Goal: Task Accomplishment & Management: Manage account settings

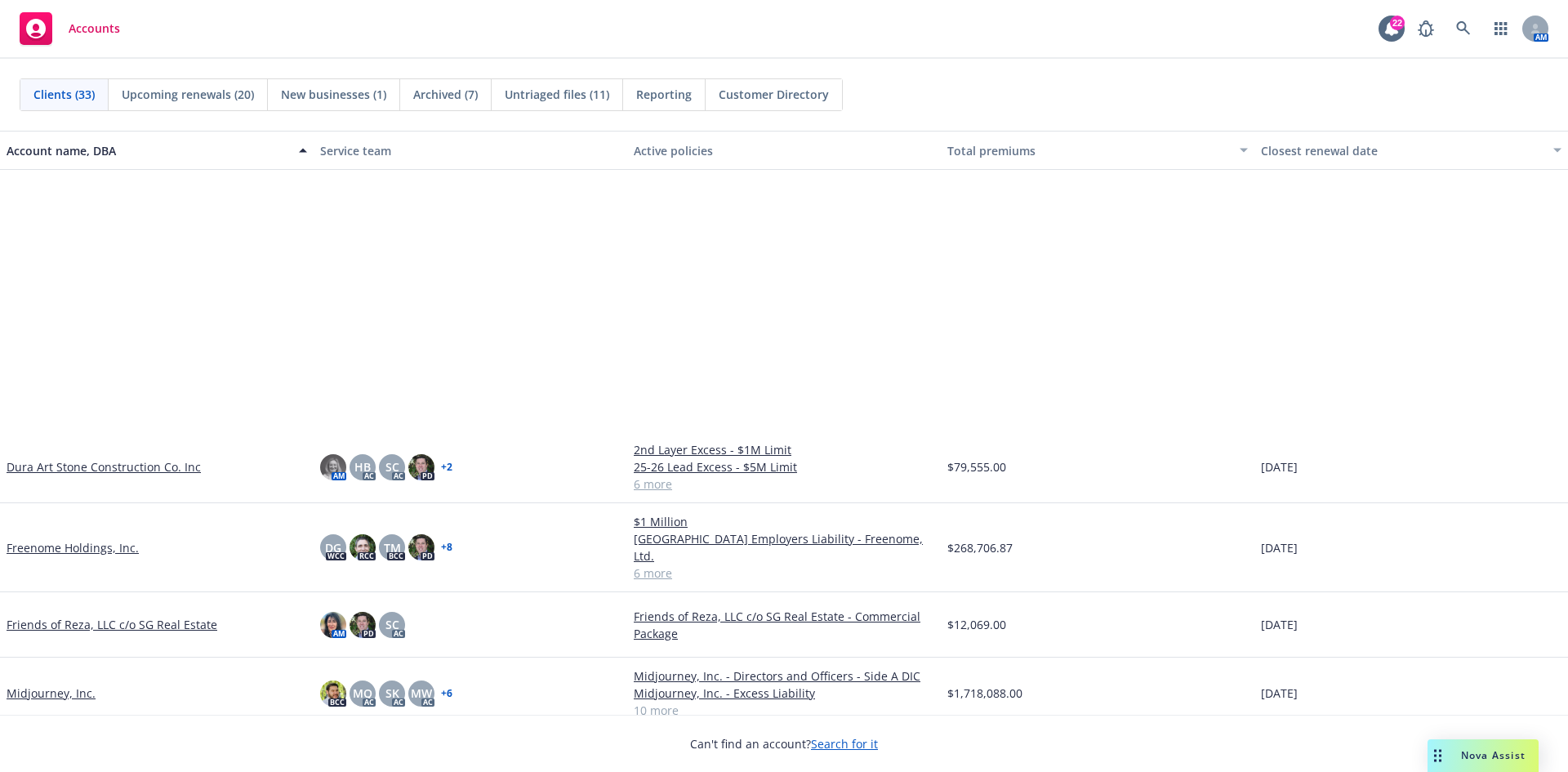
scroll to position [654, 0]
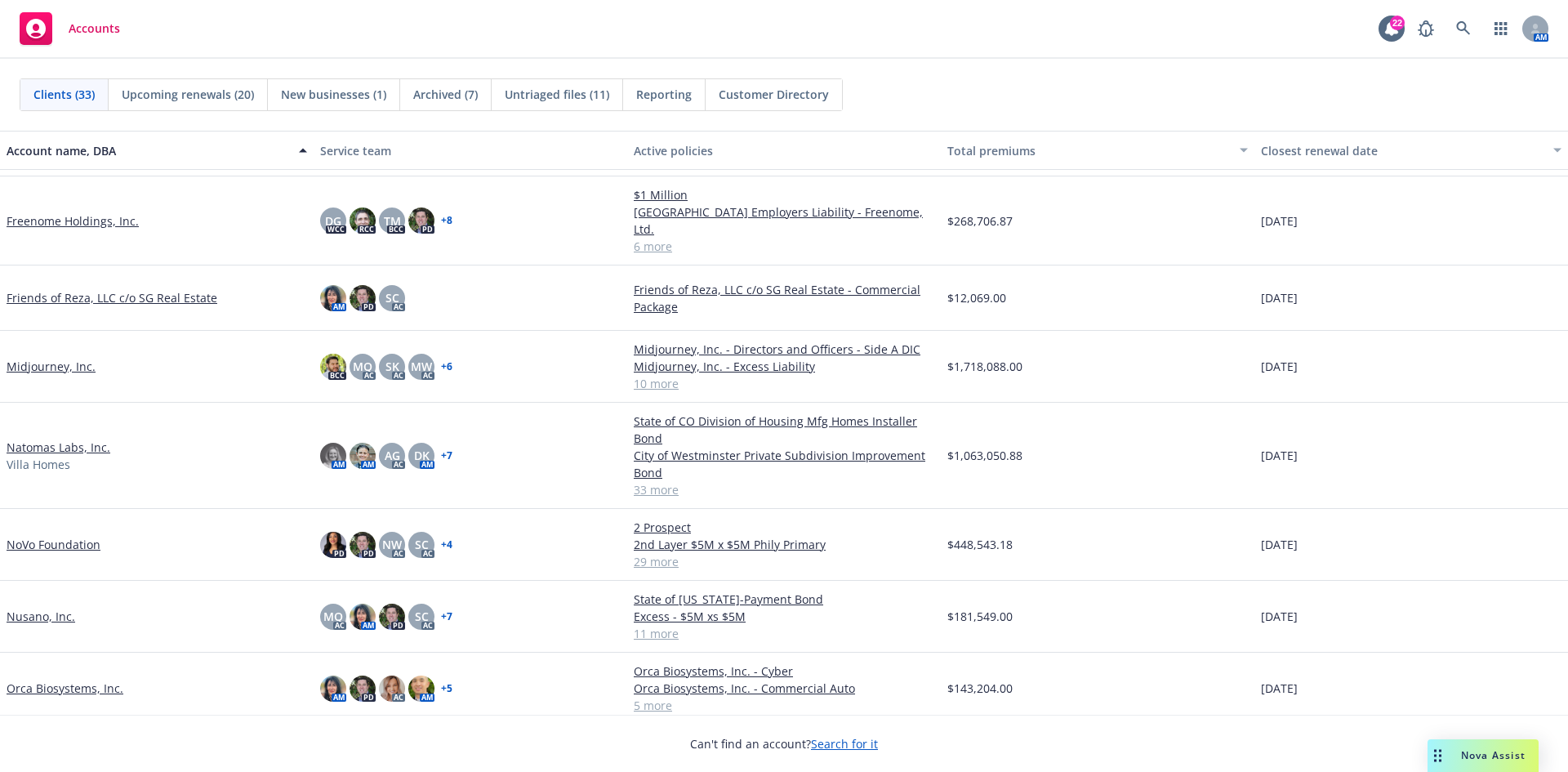
click at [30, 439] on link "Natomas Labs, Inc." at bounding box center [58, 447] width 103 height 18
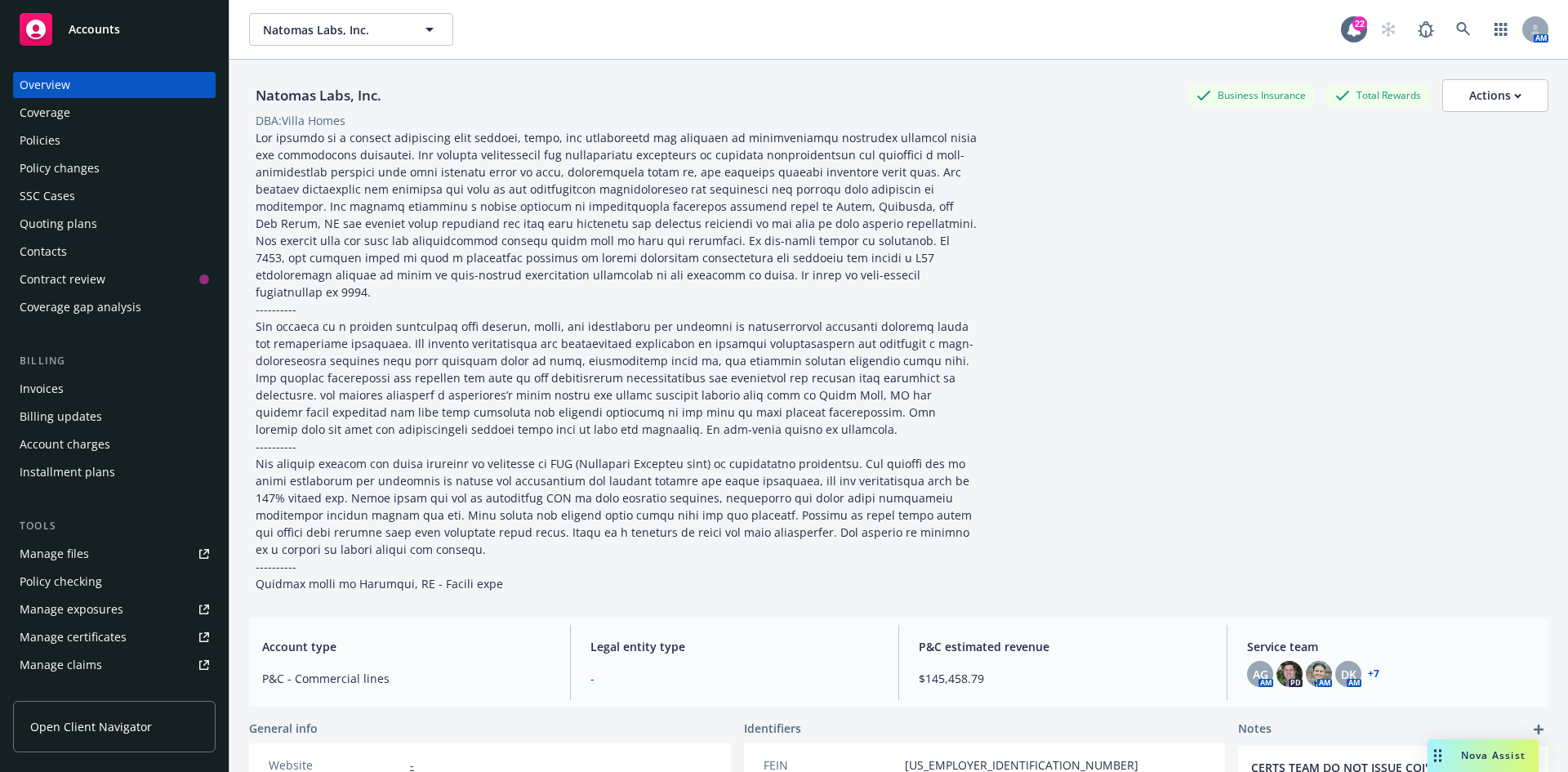
click at [113, 224] on div "Quoting plans" at bounding box center [114, 223] width 189 height 26
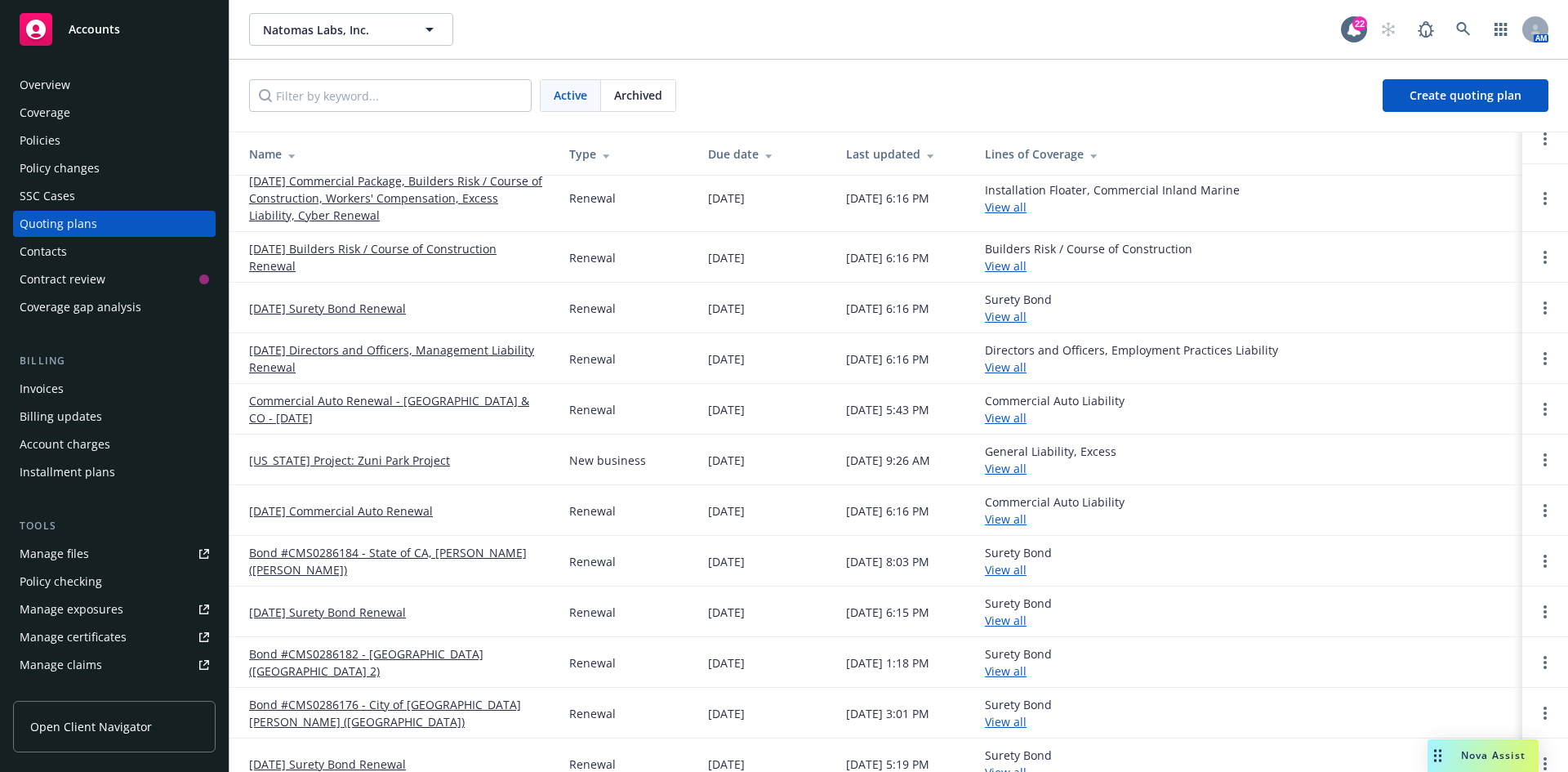
scroll to position [245, 0]
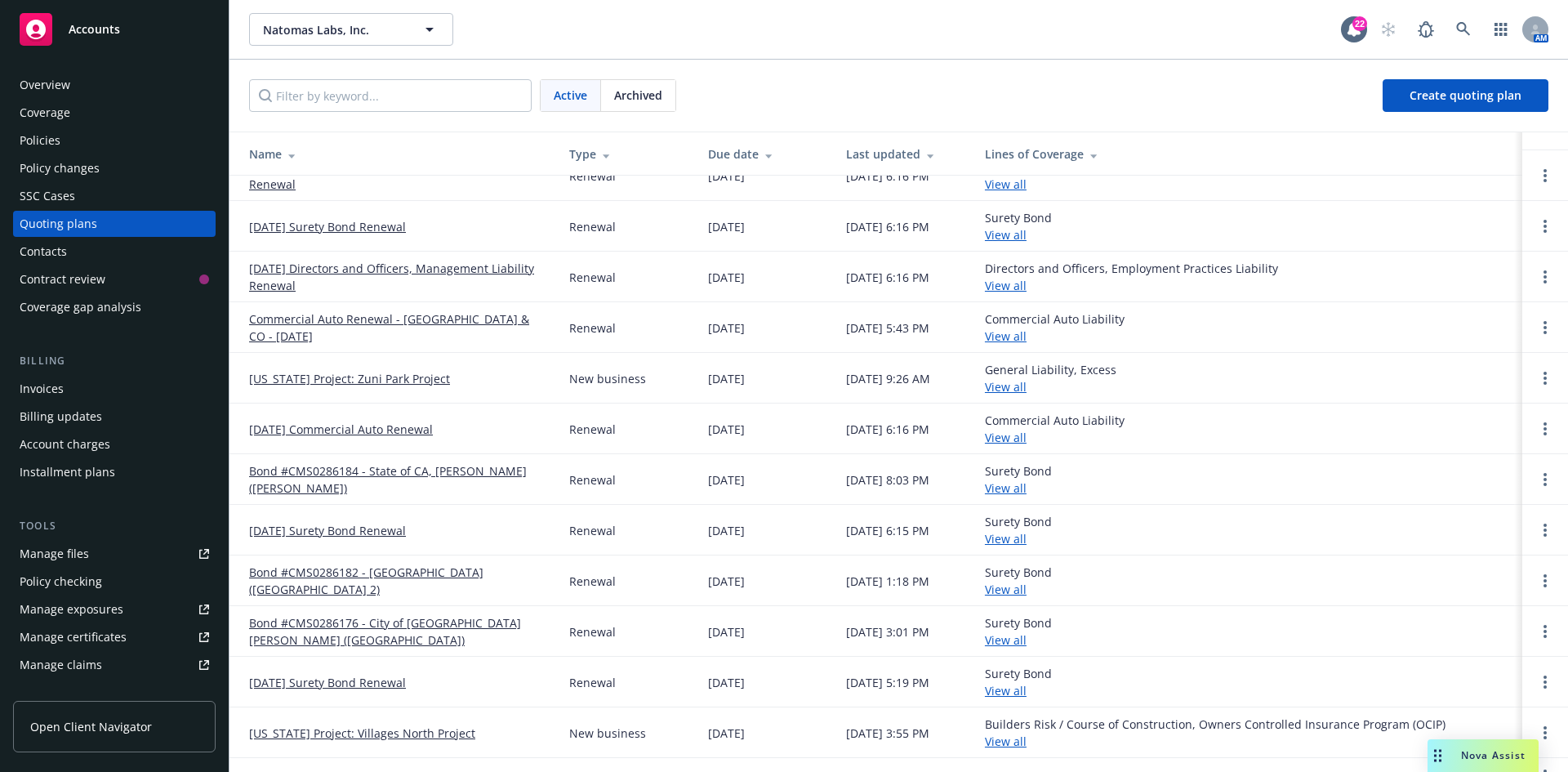
click at [387, 334] on link "Commercial Auto Renewal - [GEOGRAPHIC_DATA] & CO - [DATE]" at bounding box center [396, 327] width 294 height 34
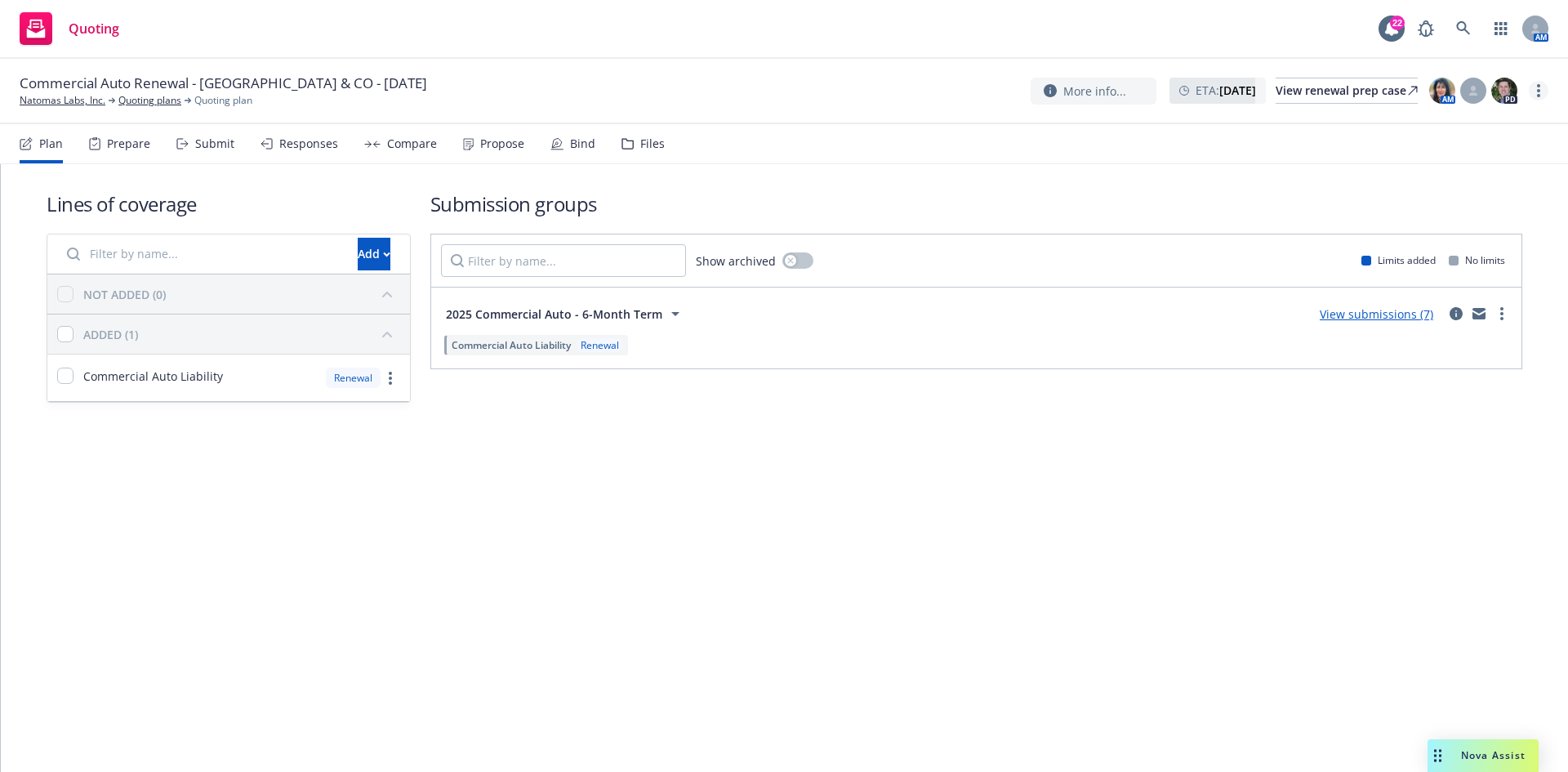
click at [1538, 89] on icon "more" at bounding box center [1538, 90] width 4 height 13
click at [1492, 154] on link "Rename quoting plan" at bounding box center [1455, 156] width 182 height 32
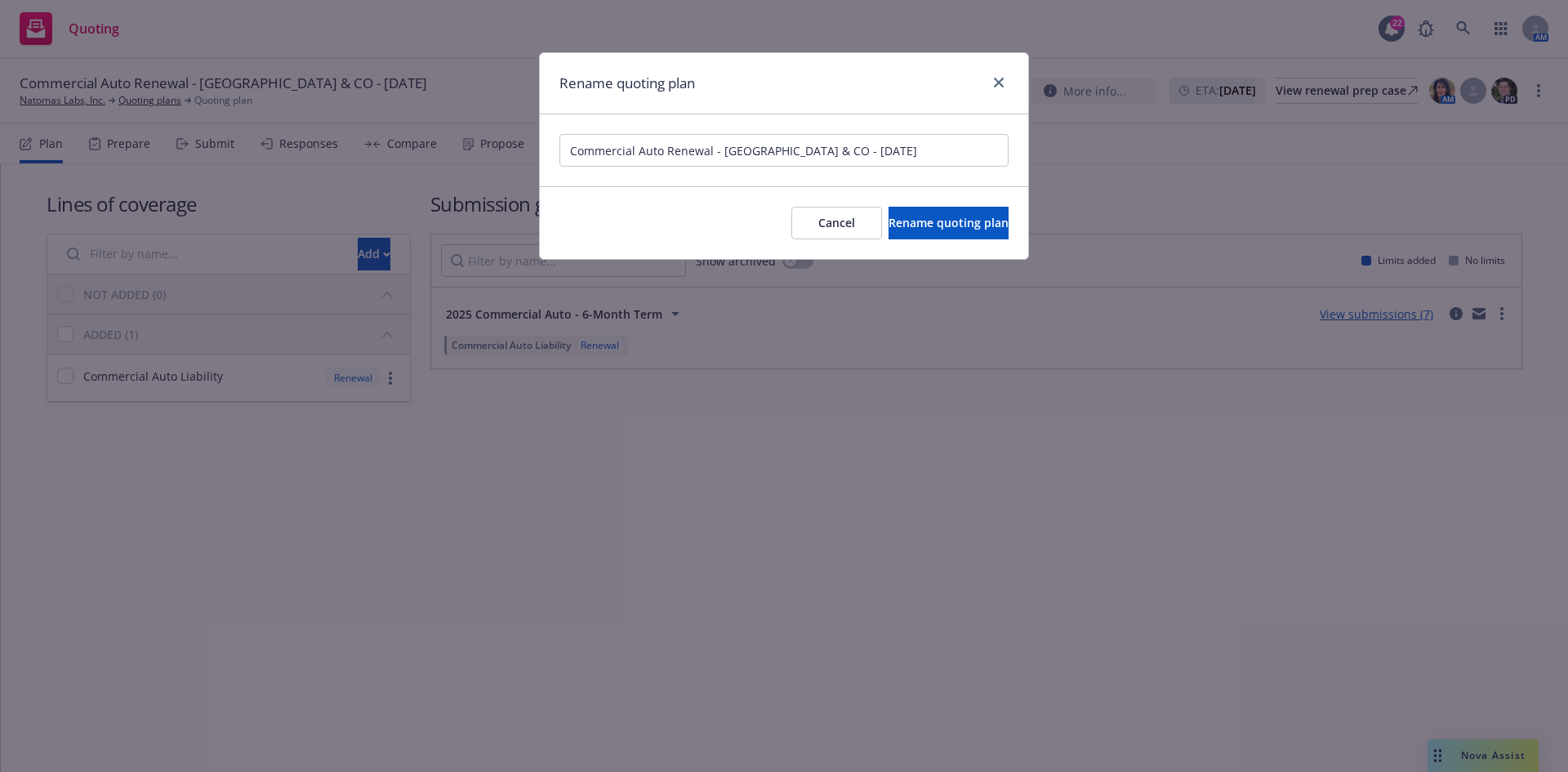
click at [849, 150] on input "Commercial Auto Renewal - [GEOGRAPHIC_DATA] & CO - [DATE]" at bounding box center [784, 150] width 449 height 32
type input "Commercial Auto Renewal - CA & CO - [DATE] & [DATE]"
click at [890, 227] on span "Rename quoting plan" at bounding box center [949, 223] width 120 height 16
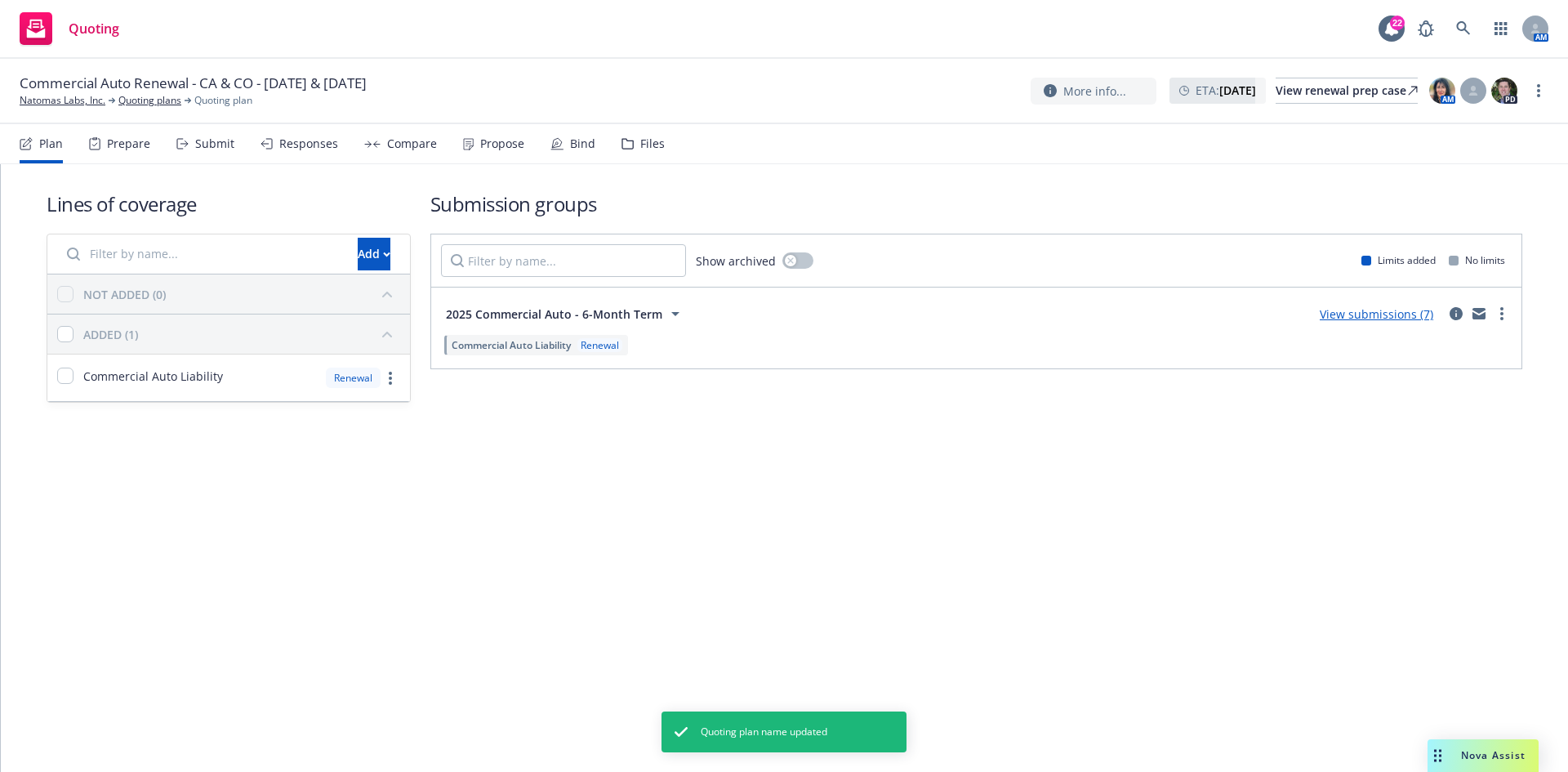
click at [1381, 315] on link "View submissions (7)" at bounding box center [1376, 314] width 114 height 16
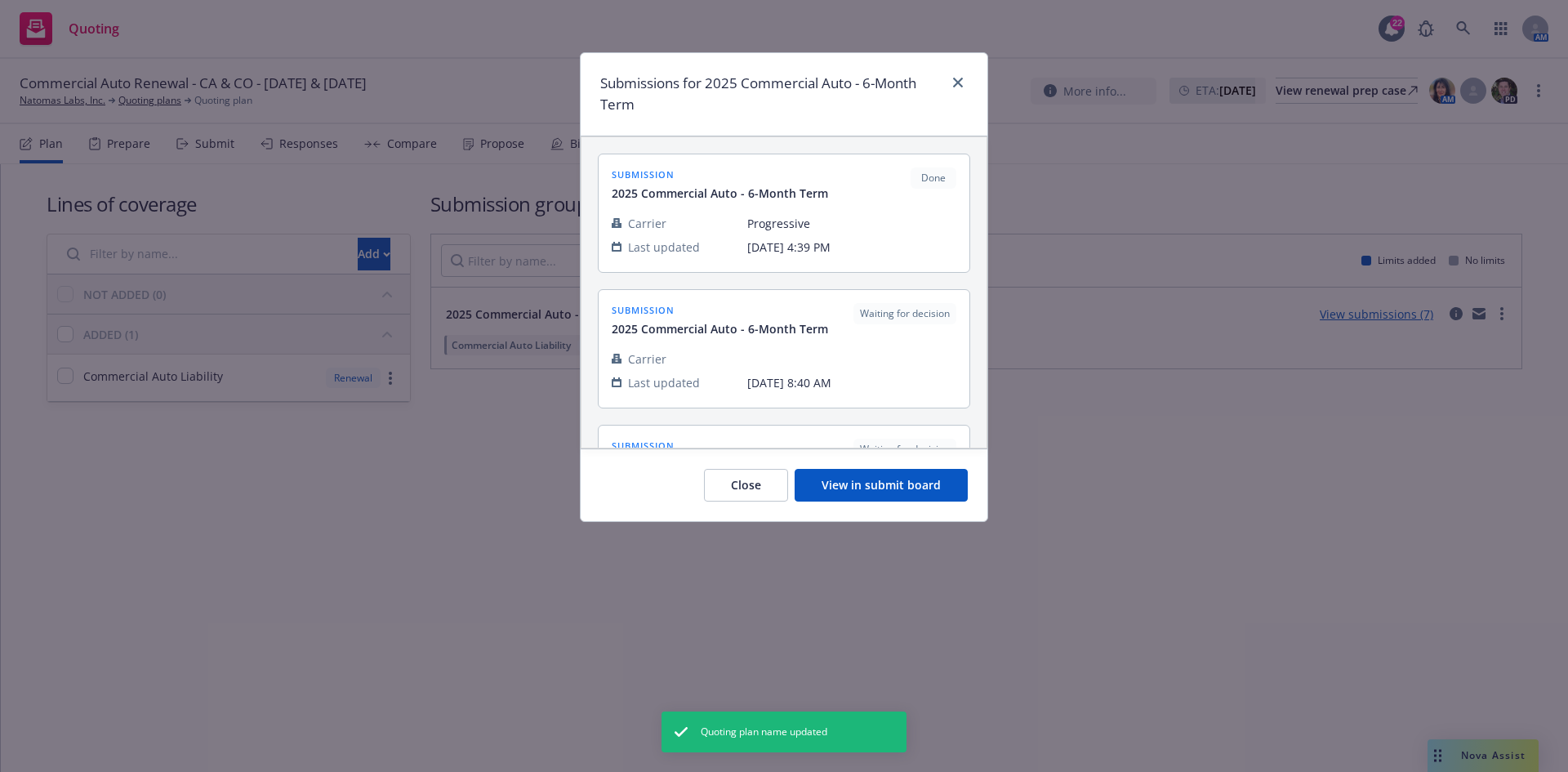
click at [926, 502] on div "Close View in submit board" at bounding box center [784, 485] width 407 height 73
click at [909, 484] on button "View in submit board" at bounding box center [881, 485] width 174 height 32
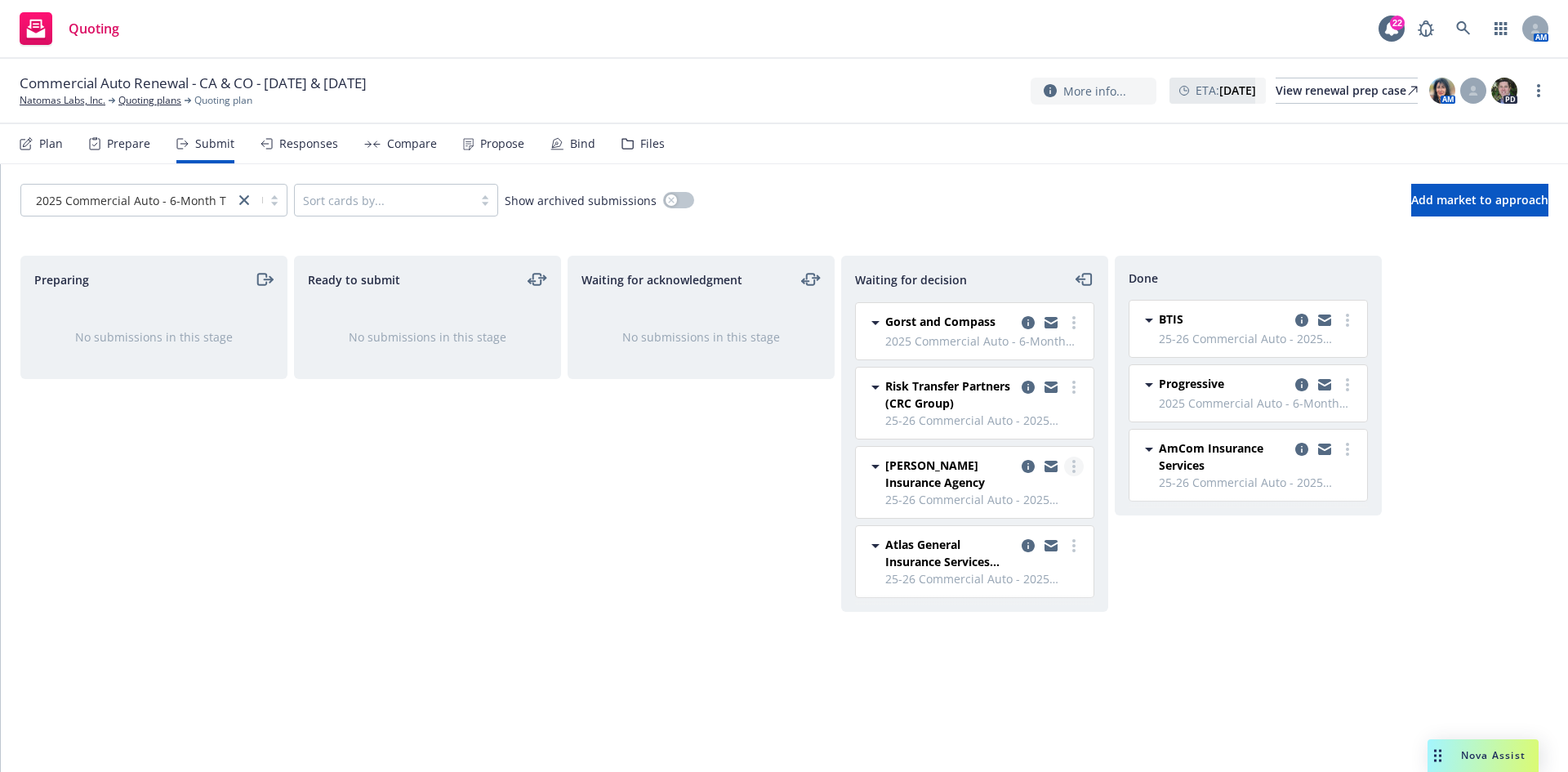
click at [1071, 469] on link "more" at bounding box center [1073, 466] width 19 height 19
click at [760, 458] on div "Waiting for acknowledgment No submissions in this stage" at bounding box center [700, 497] width 267 height 482
